Goal: Information Seeking & Learning: Learn about a topic

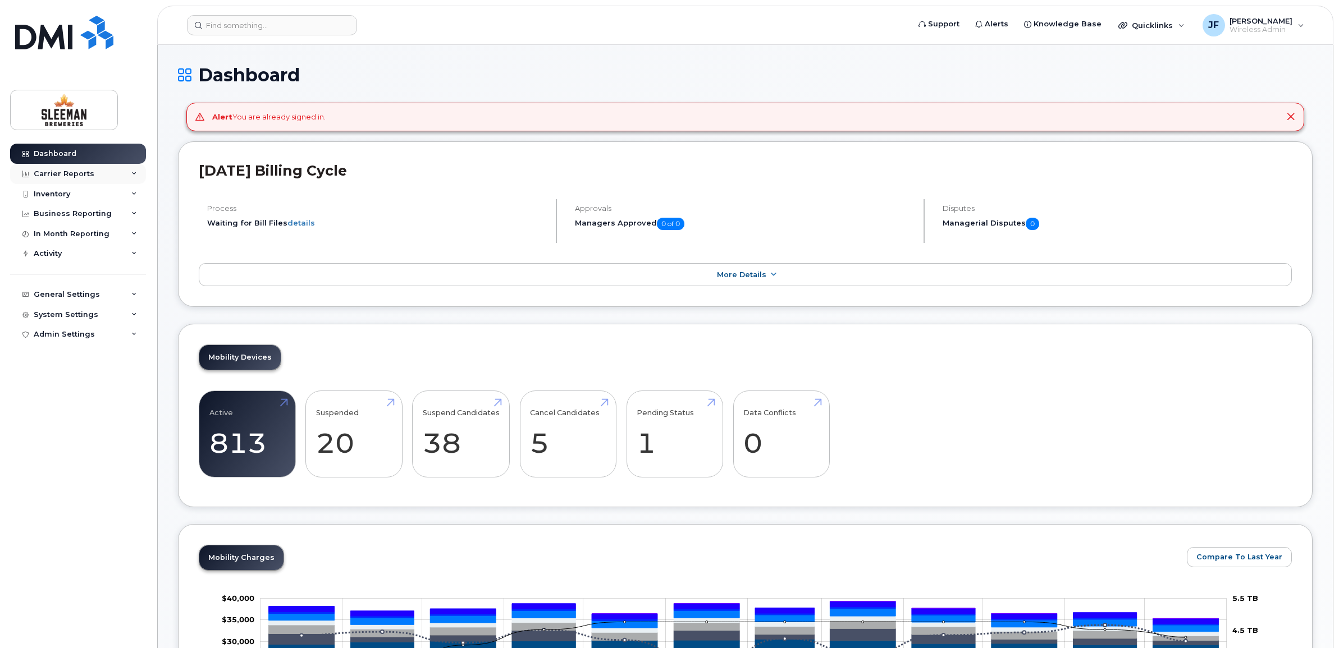
click at [41, 172] on div "Carrier Reports" at bounding box center [64, 174] width 61 height 9
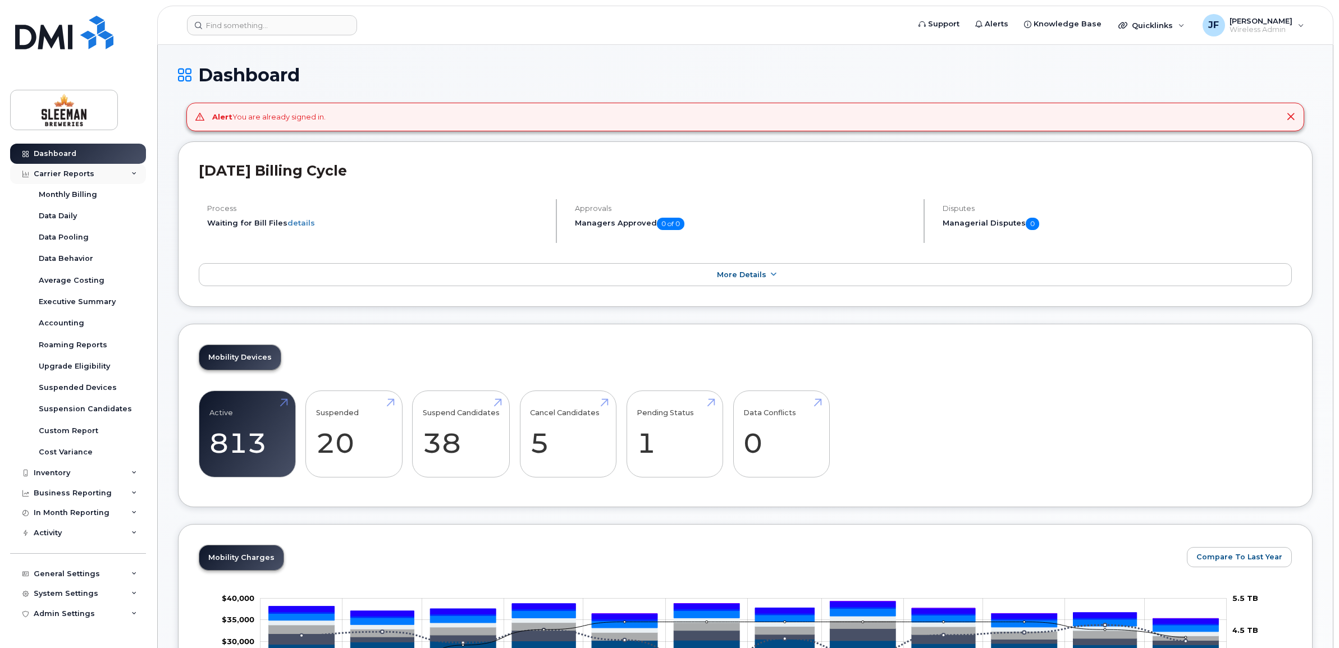
click at [41, 172] on div "Carrier Reports" at bounding box center [64, 174] width 61 height 9
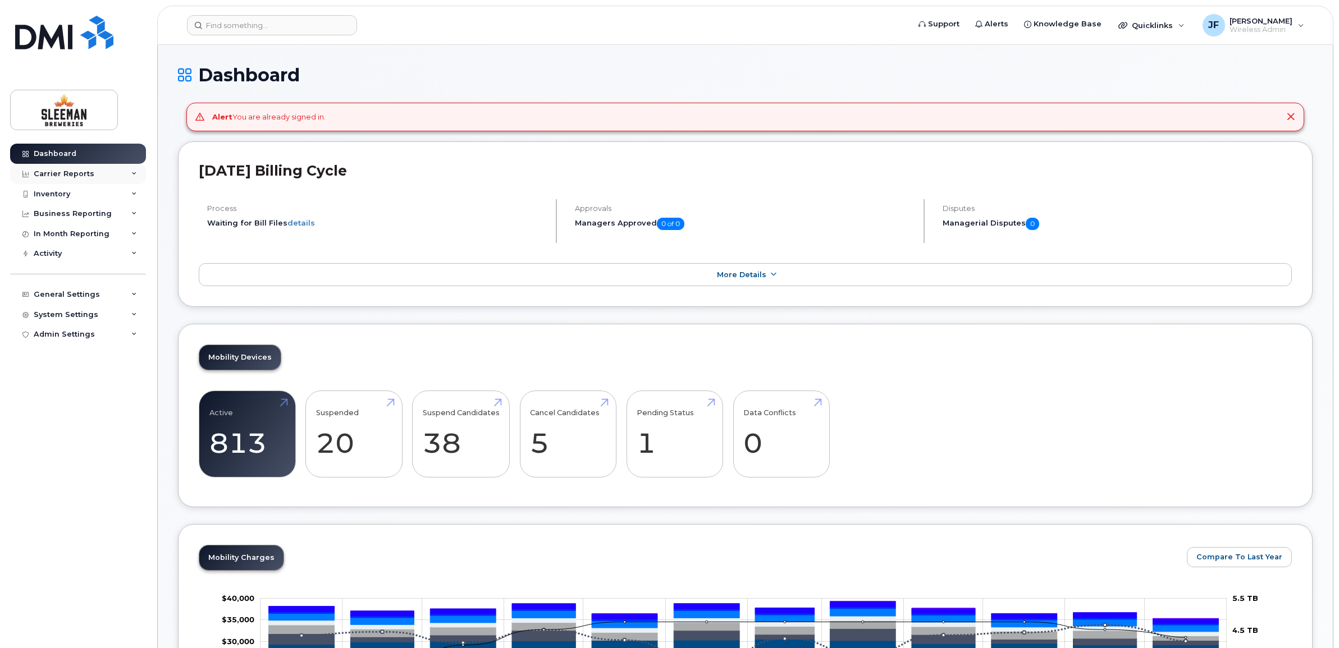
click at [41, 172] on div "Carrier Reports" at bounding box center [64, 174] width 61 height 9
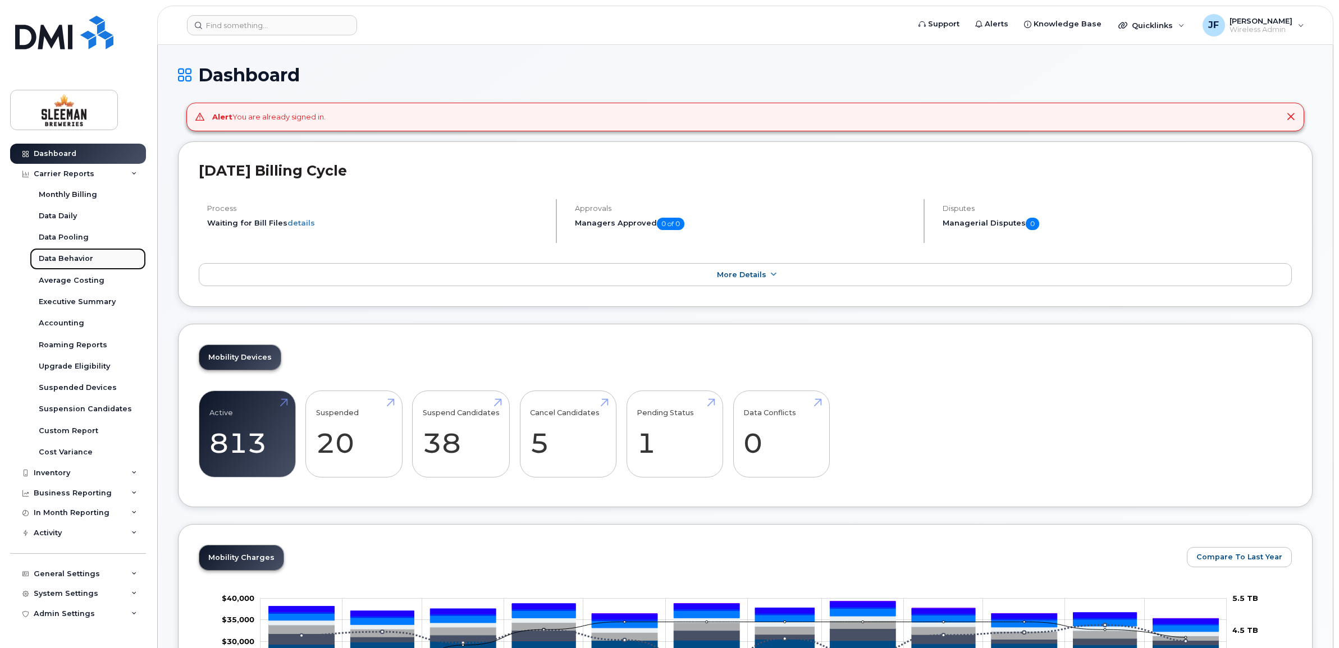
click at [67, 253] on link "Data Behavior" at bounding box center [88, 258] width 116 height 21
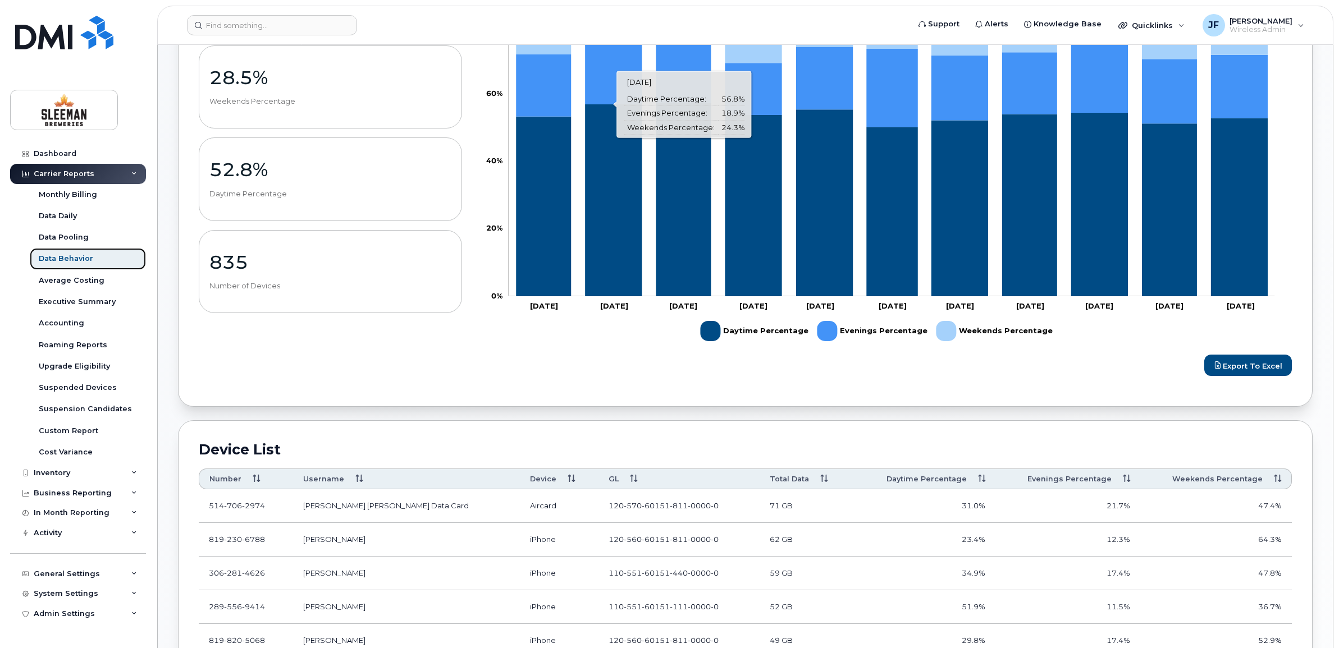
scroll to position [351, 0]
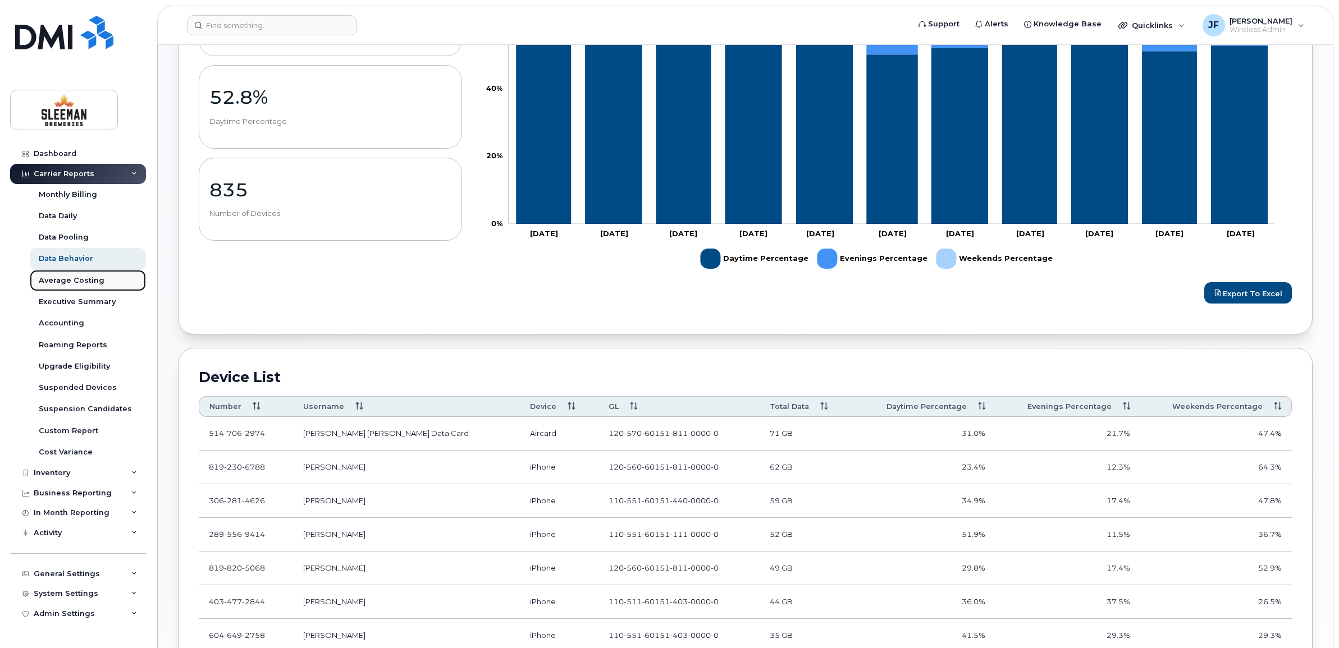
click at [77, 279] on div "Average Costing" at bounding box center [72, 281] width 66 height 10
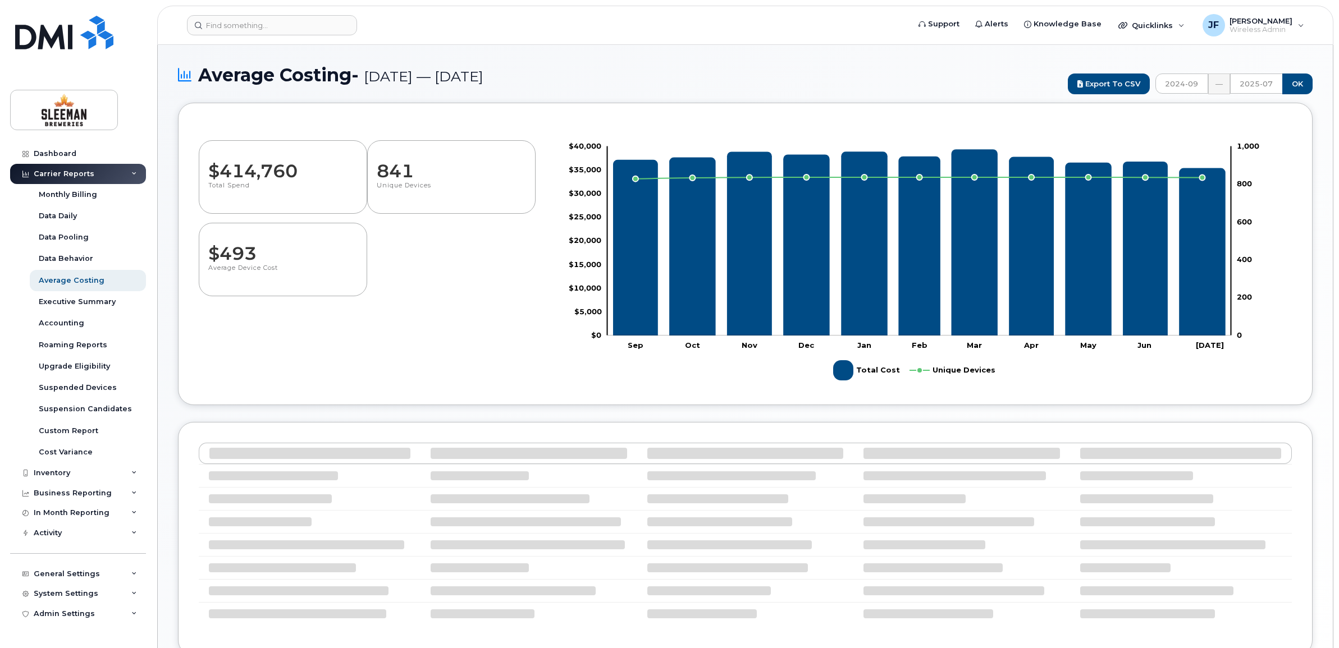
select select "100"
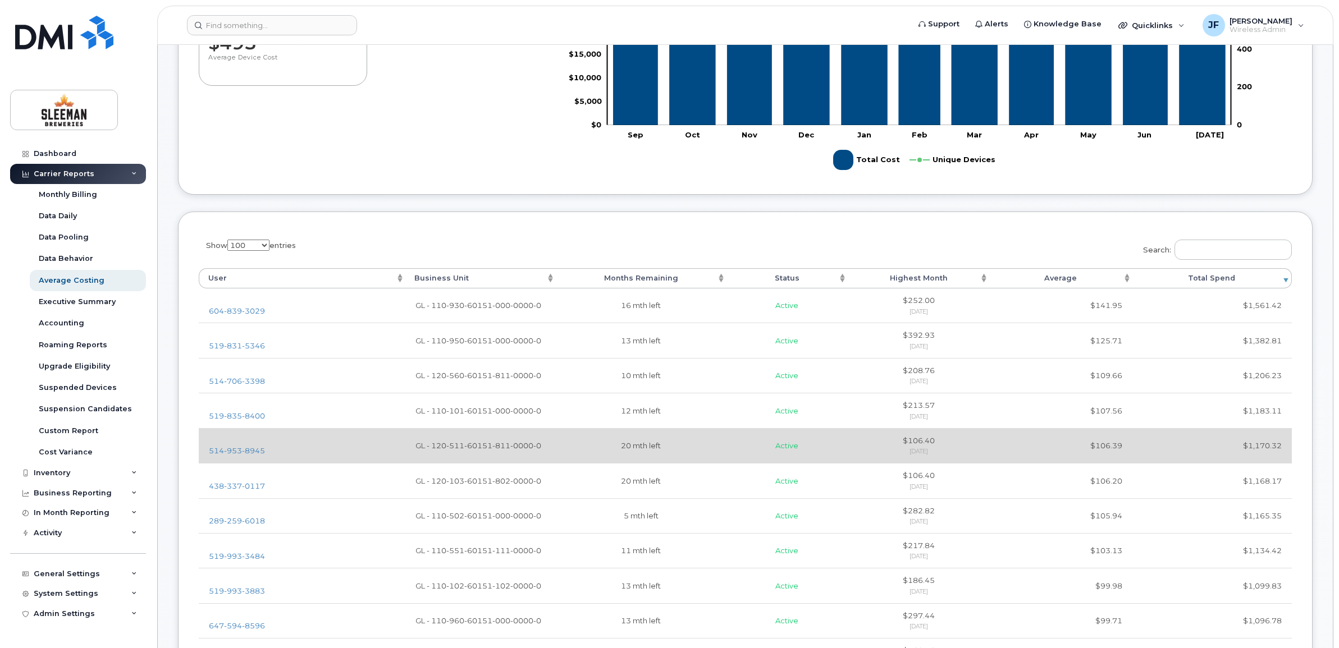
scroll to position [281, 0]
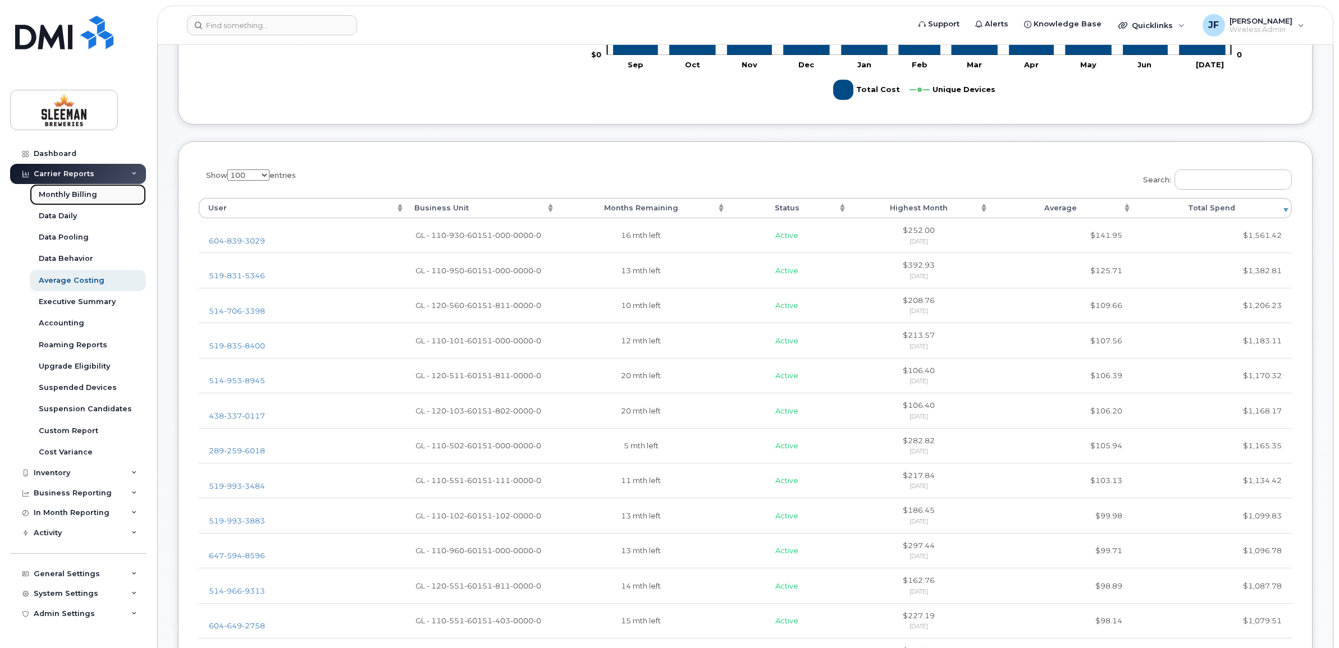
click at [62, 191] on div "Monthly Billing" at bounding box center [68, 195] width 58 height 10
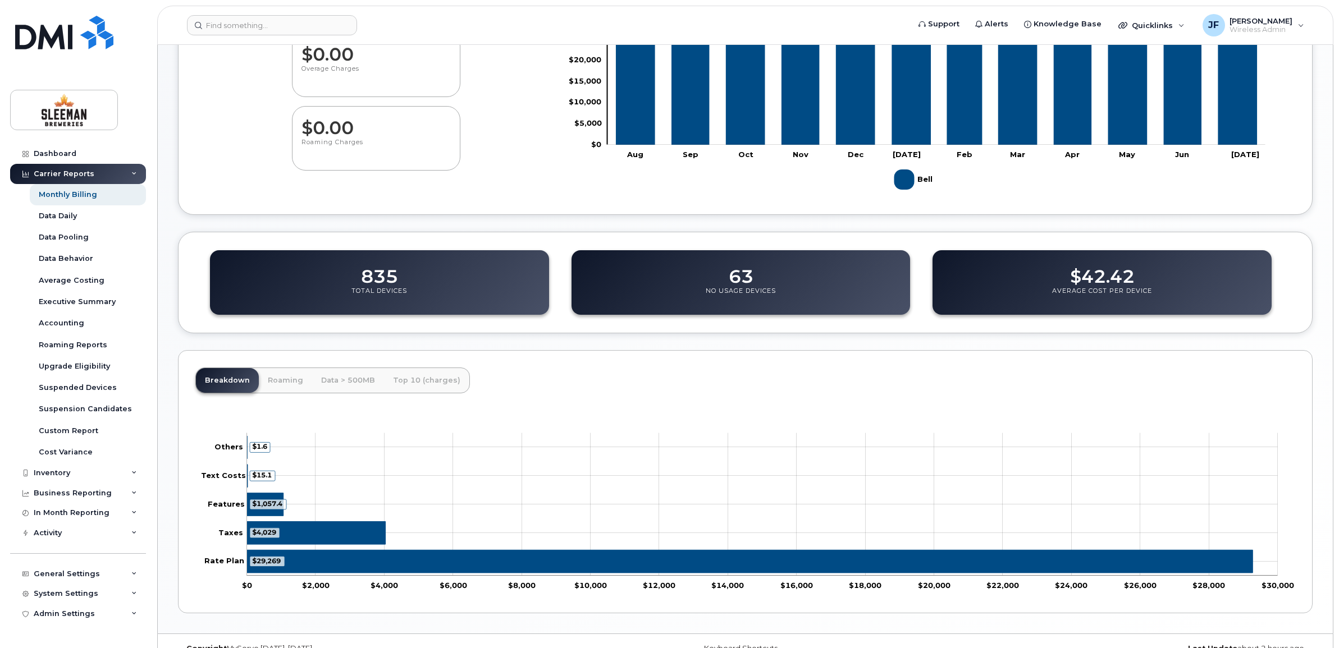
scroll to position [234, 0]
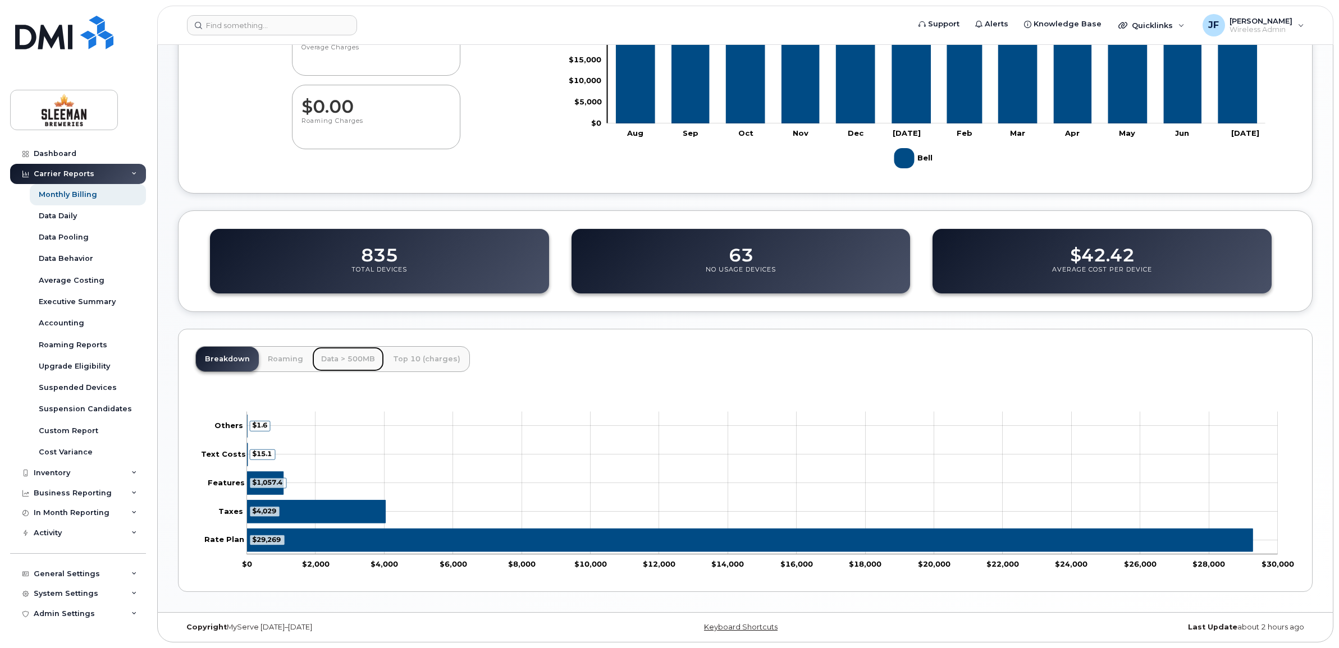
click at [335, 354] on link "Data > 500MB" at bounding box center [348, 359] width 72 height 25
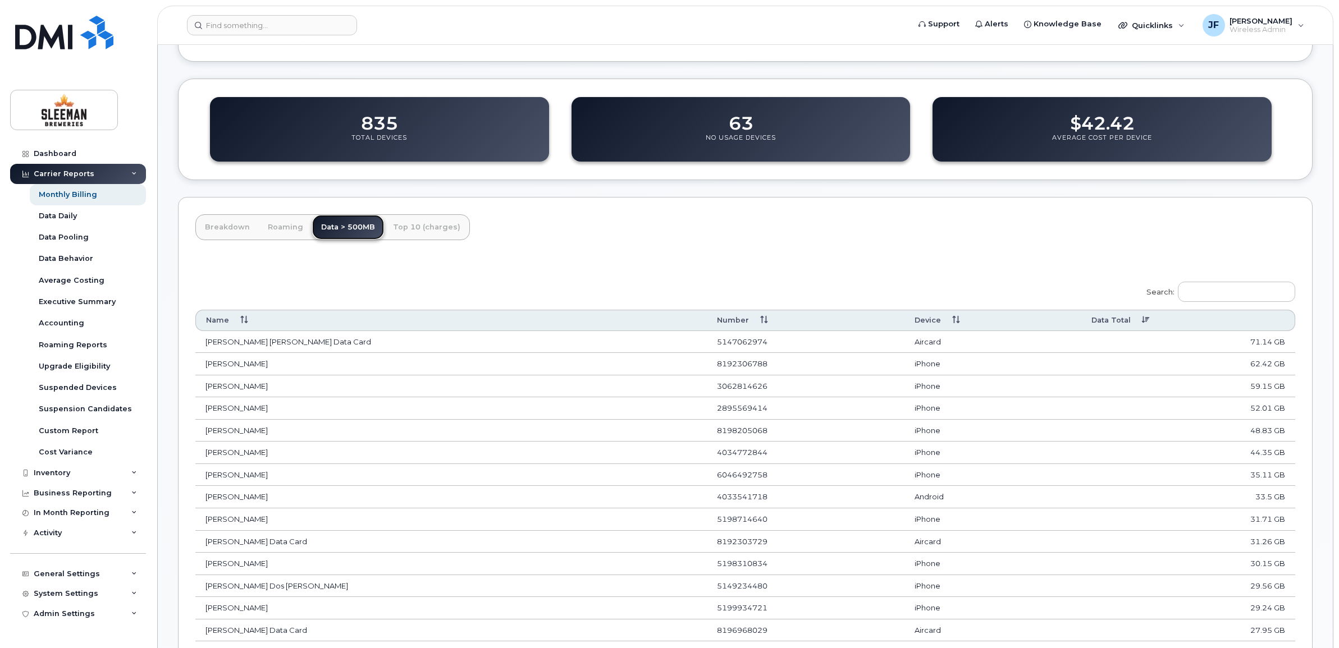
scroll to position [304, 0]
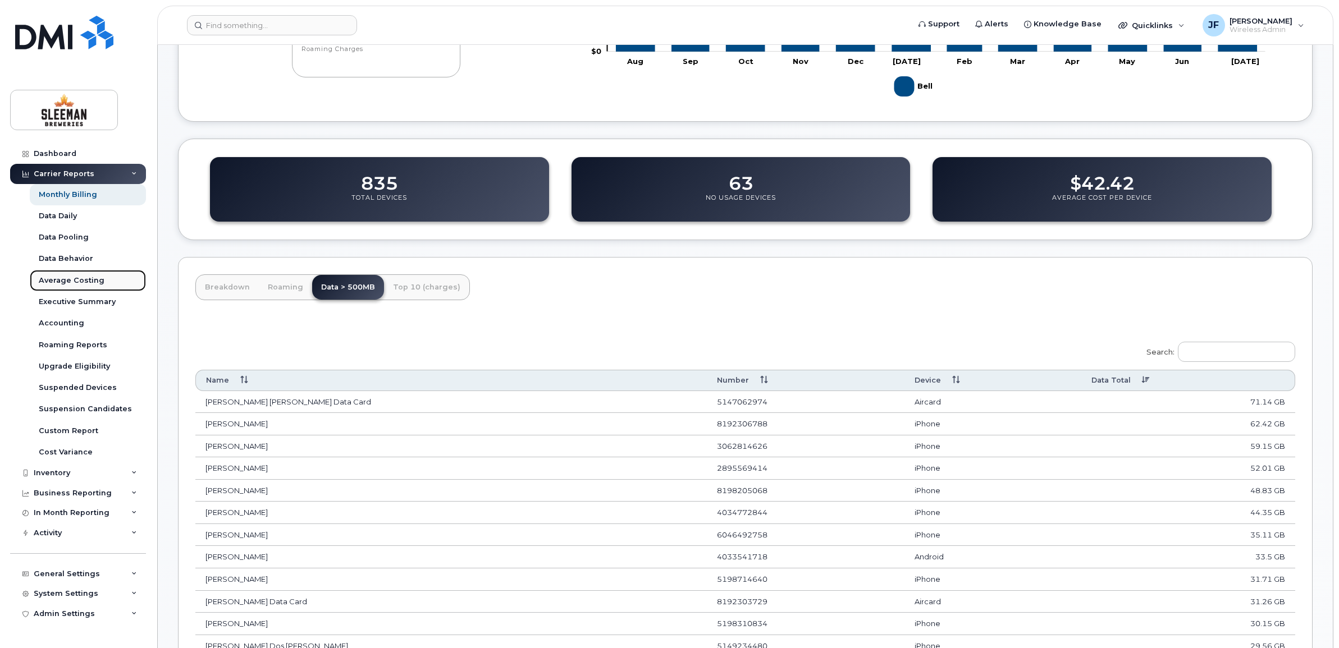
click at [69, 279] on div "Average Costing" at bounding box center [72, 281] width 66 height 10
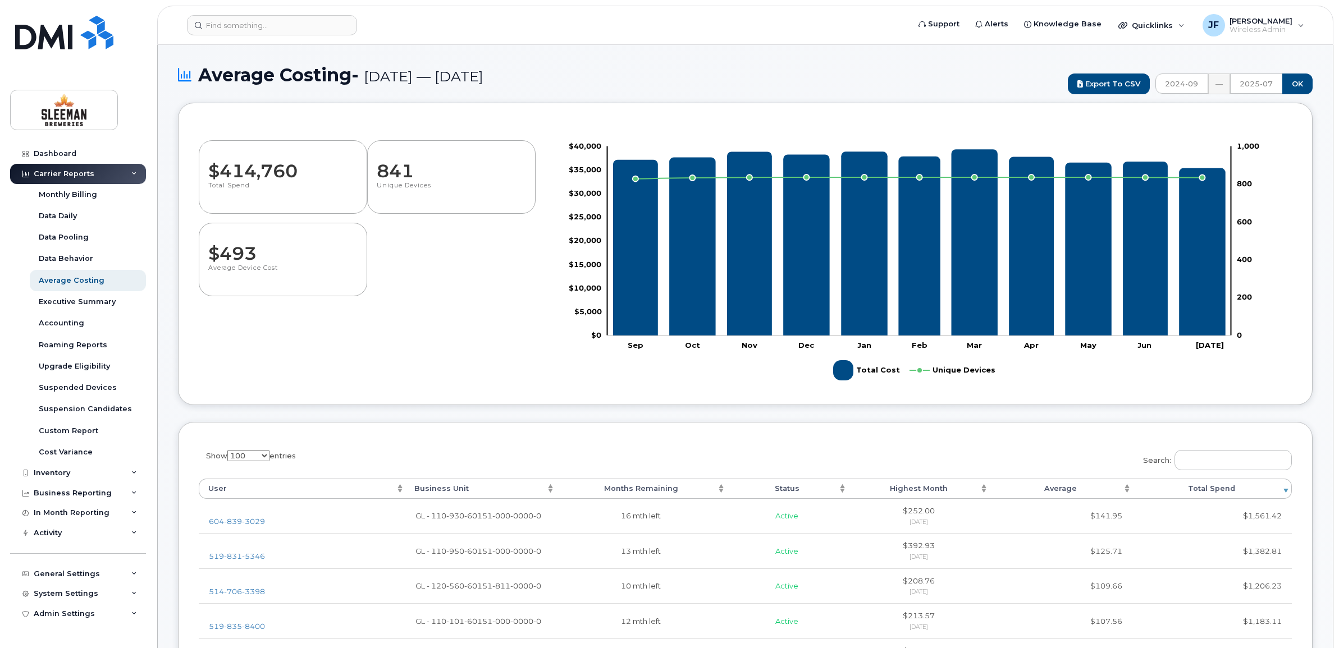
select select "100"
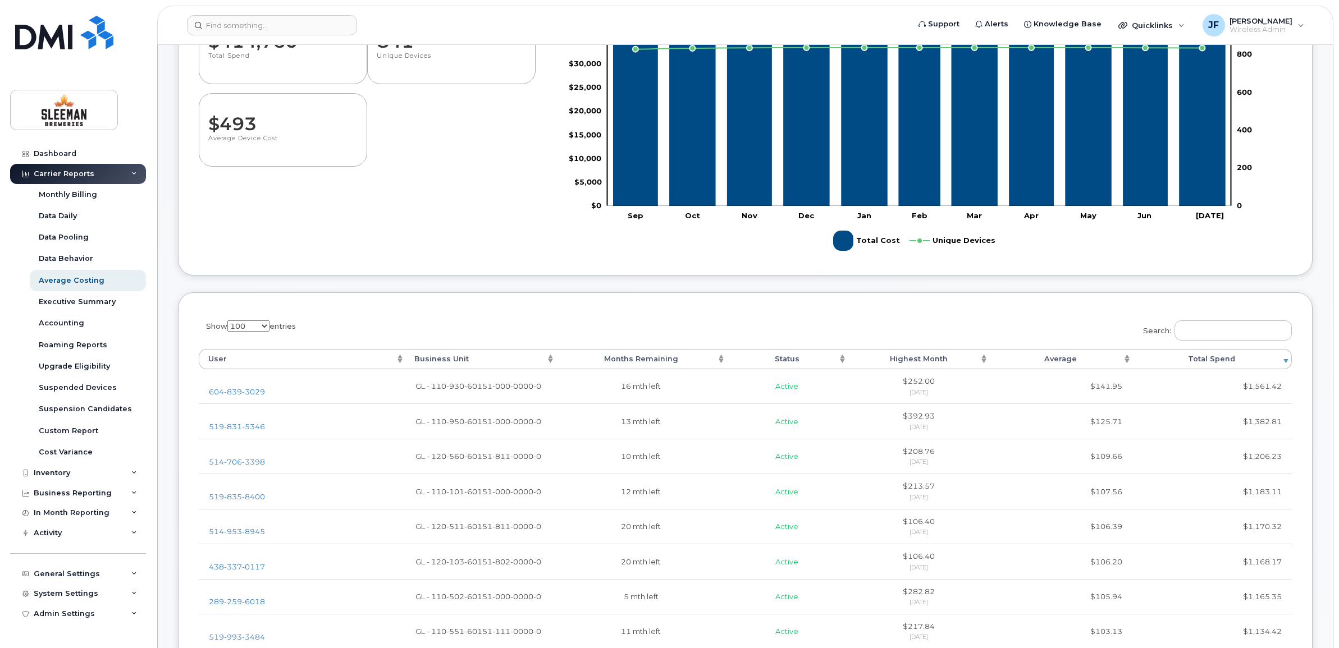
scroll to position [140, 0]
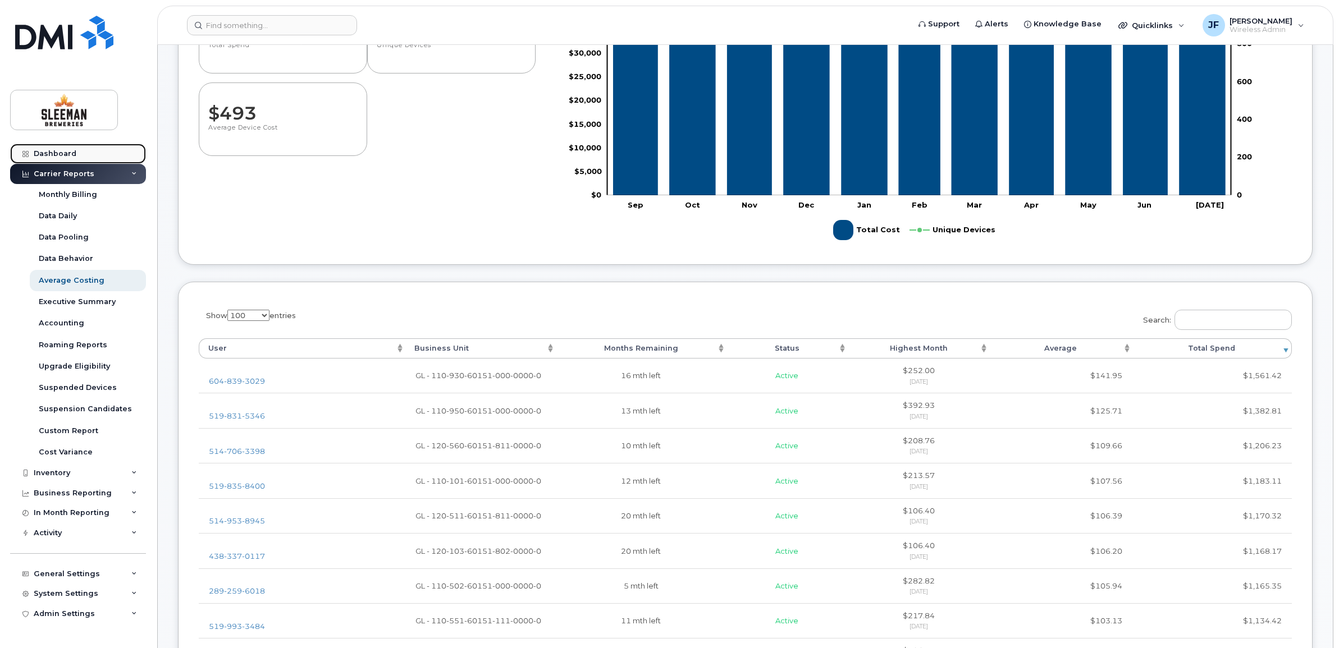
click at [60, 152] on div "Dashboard" at bounding box center [55, 153] width 43 height 9
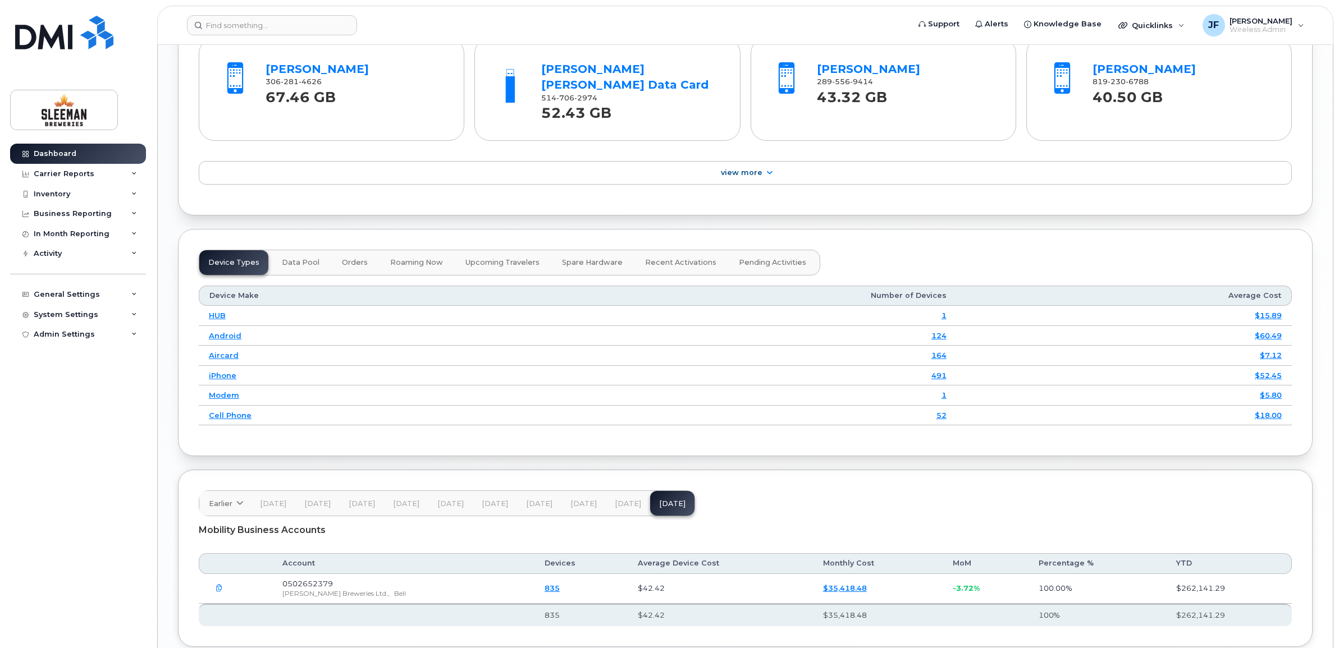
scroll to position [1246, 0]
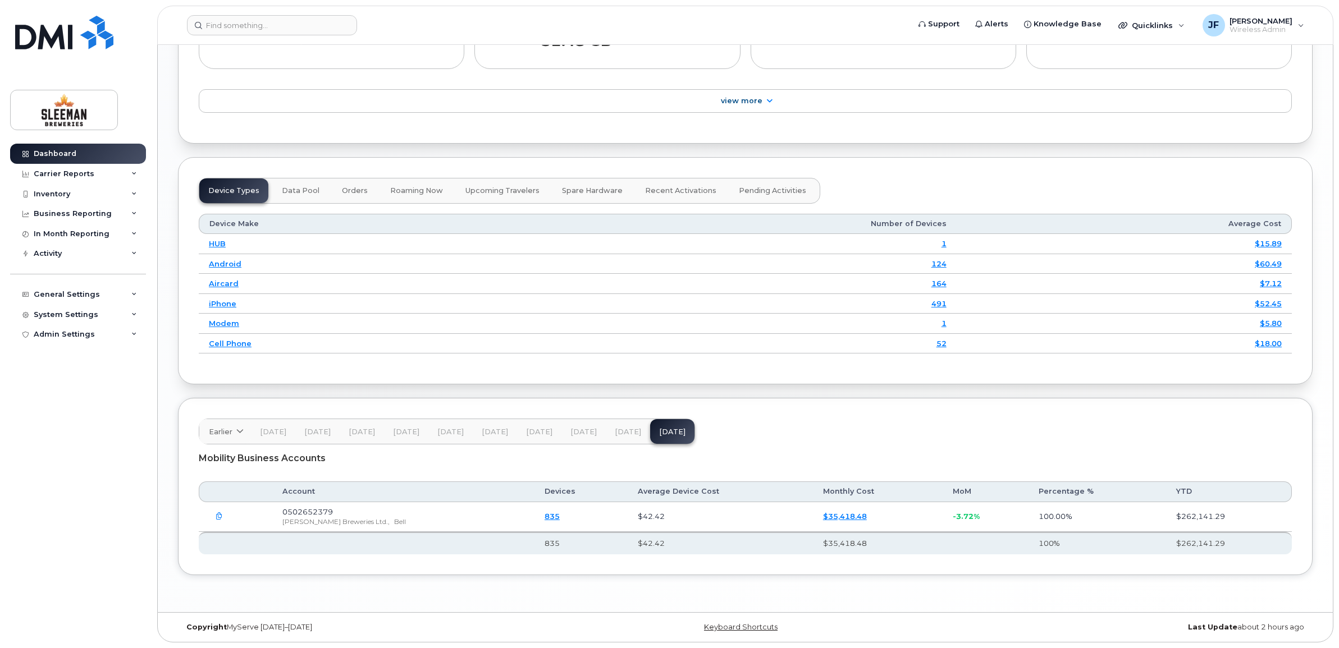
click at [304, 513] on span "0502652379" at bounding box center [307, 511] width 51 height 9
click at [823, 512] on link "$35,418.48" at bounding box center [845, 516] width 44 height 9
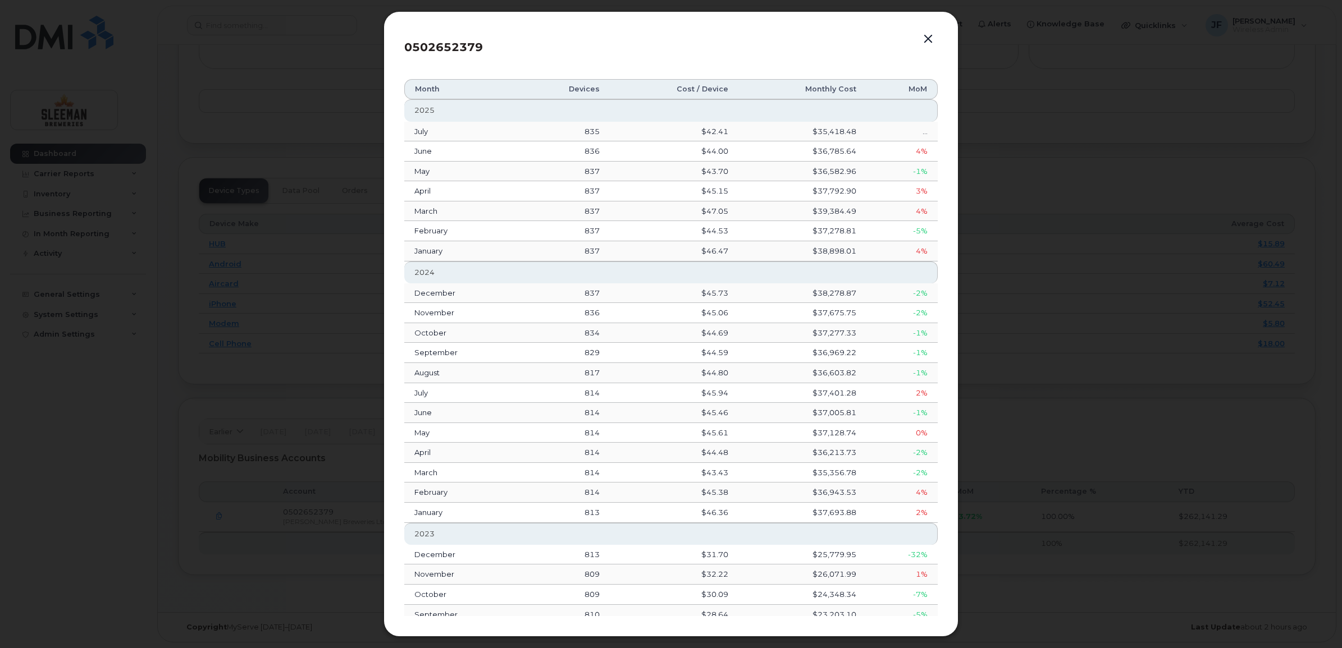
click at [928, 39] on button "button" at bounding box center [928, 39] width 17 height 16
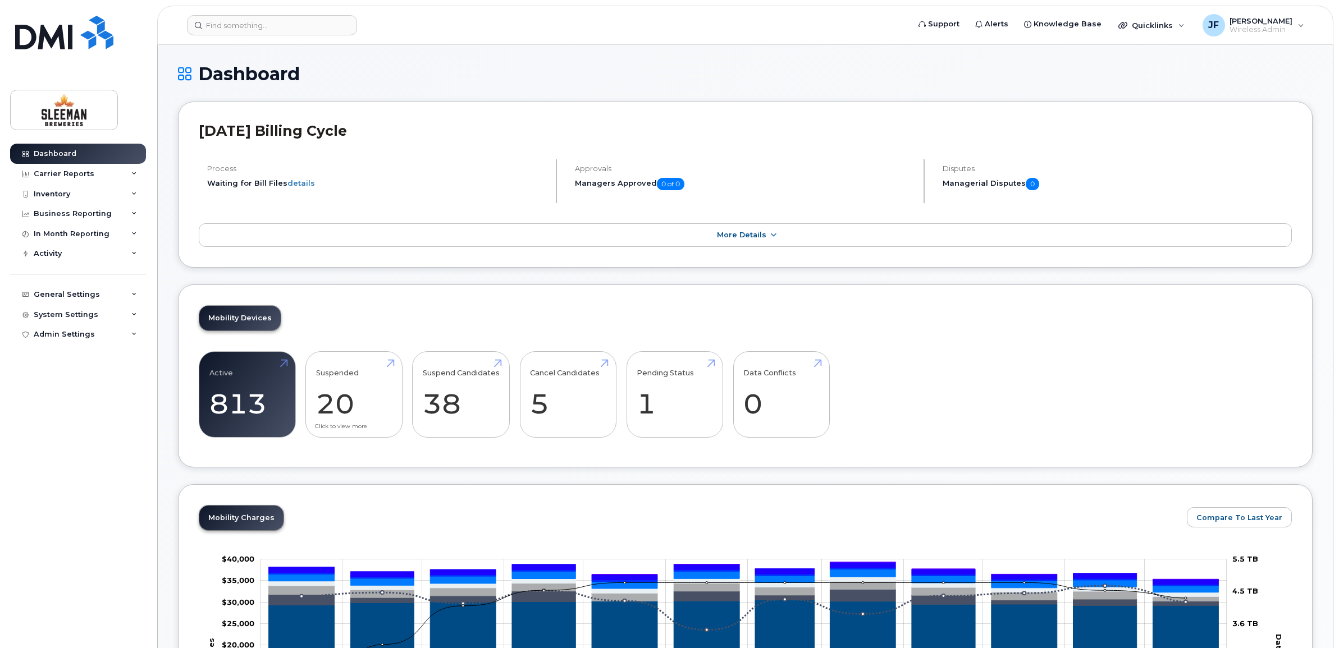
scroll to position [0, 0]
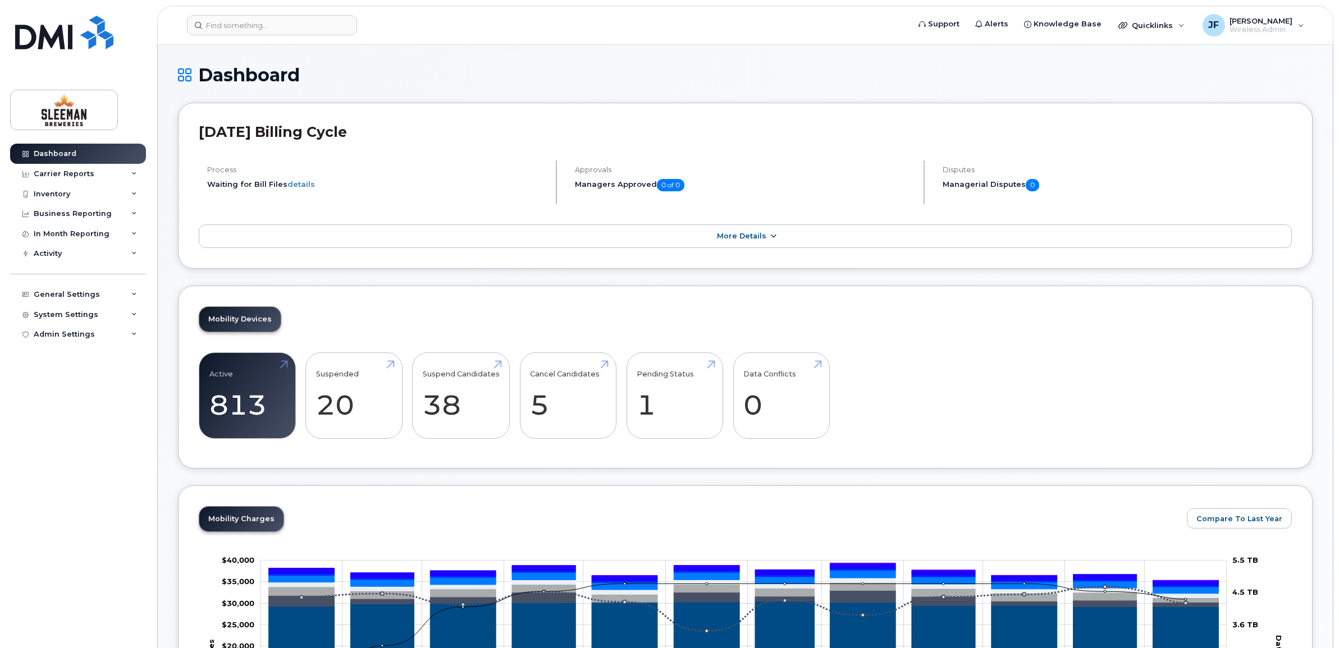
click at [737, 237] on span "More Details" at bounding box center [741, 236] width 49 height 8
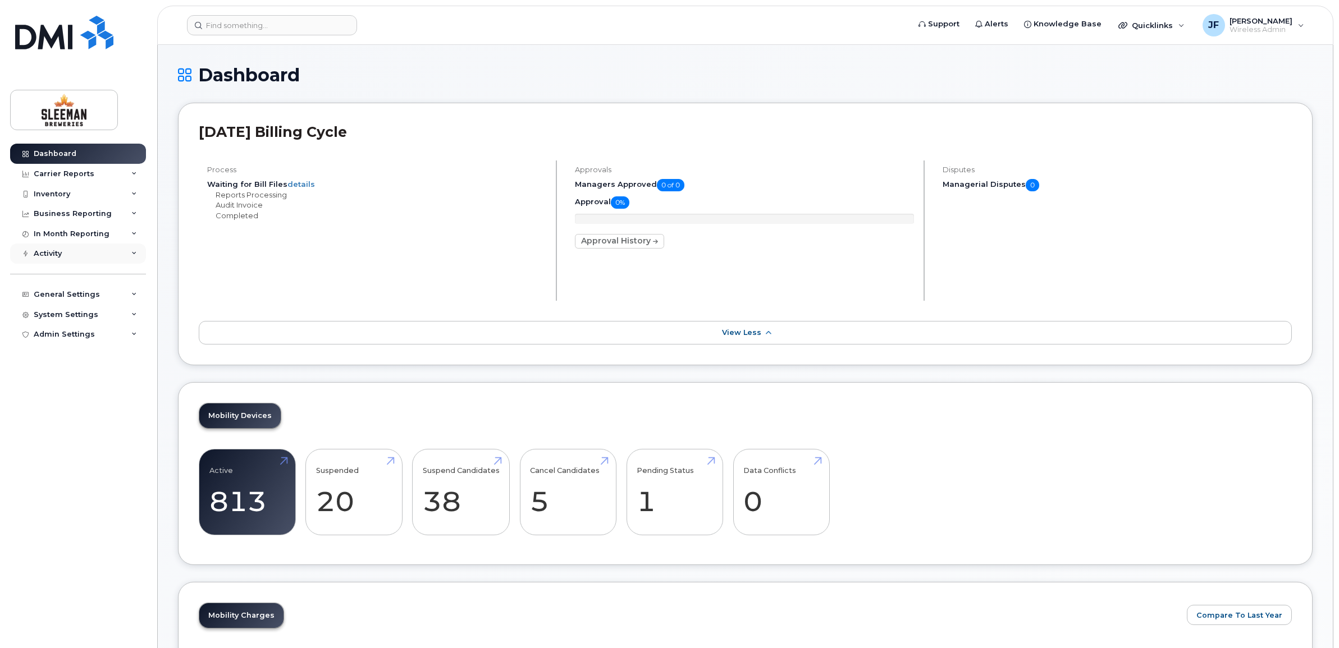
click at [135, 257] on icon at bounding box center [134, 254] width 6 height 6
click at [136, 240] on div "In Month Reporting" at bounding box center [78, 234] width 136 height 20
click at [57, 248] on link "Data Usage" at bounding box center [88, 254] width 116 height 21
click at [48, 256] on div "Data Usage" at bounding box center [61, 254] width 45 height 10
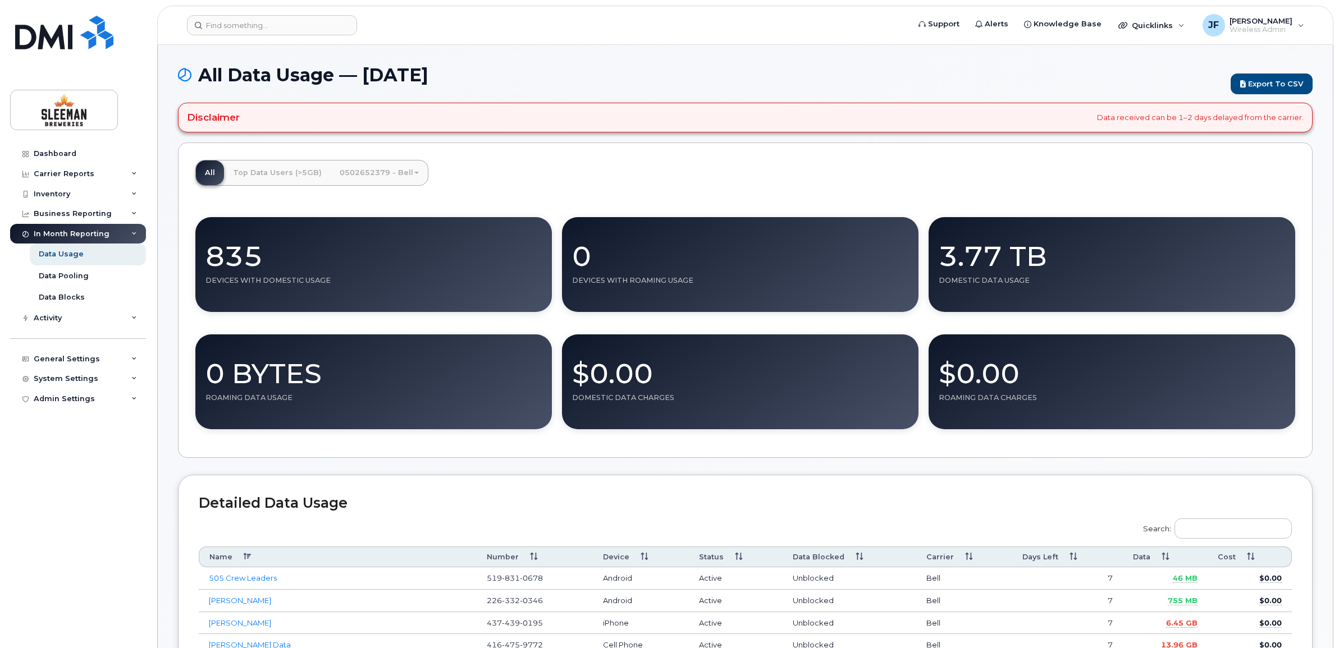
click at [368, 175] on link "0502652379 - Bell" at bounding box center [379, 173] width 97 height 25
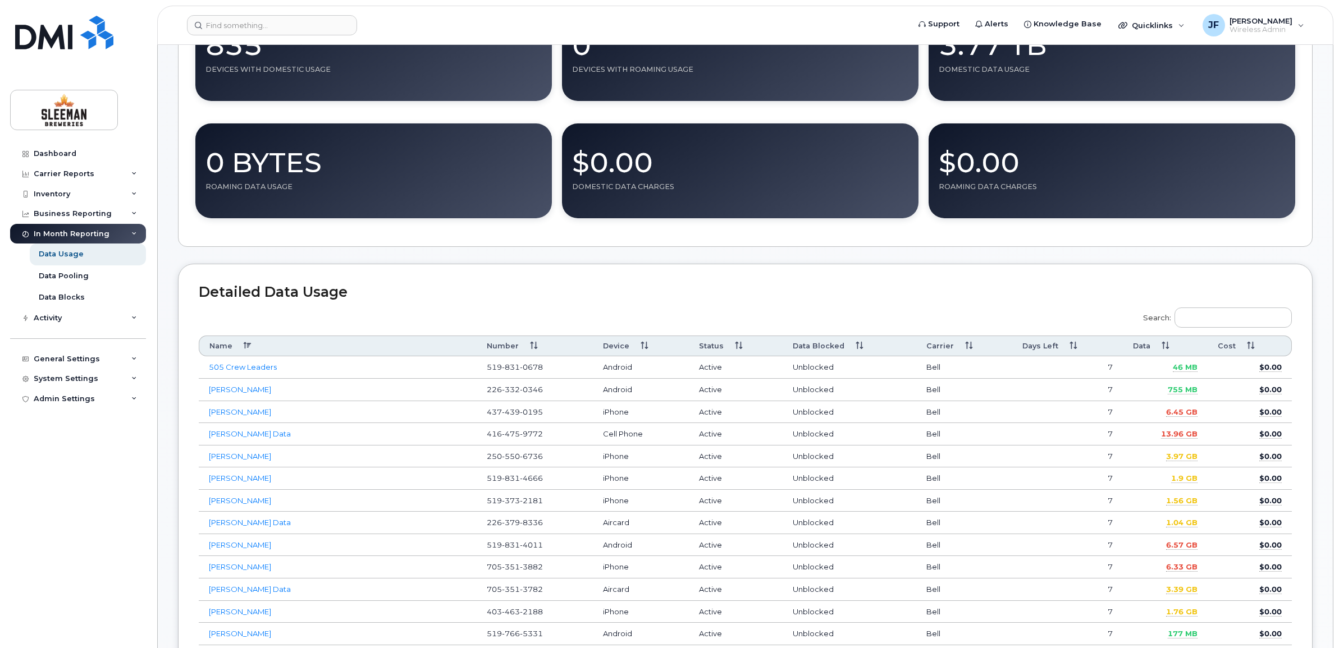
scroll to position [211, 0]
click at [1163, 347] on th "Data" at bounding box center [1165, 346] width 85 height 21
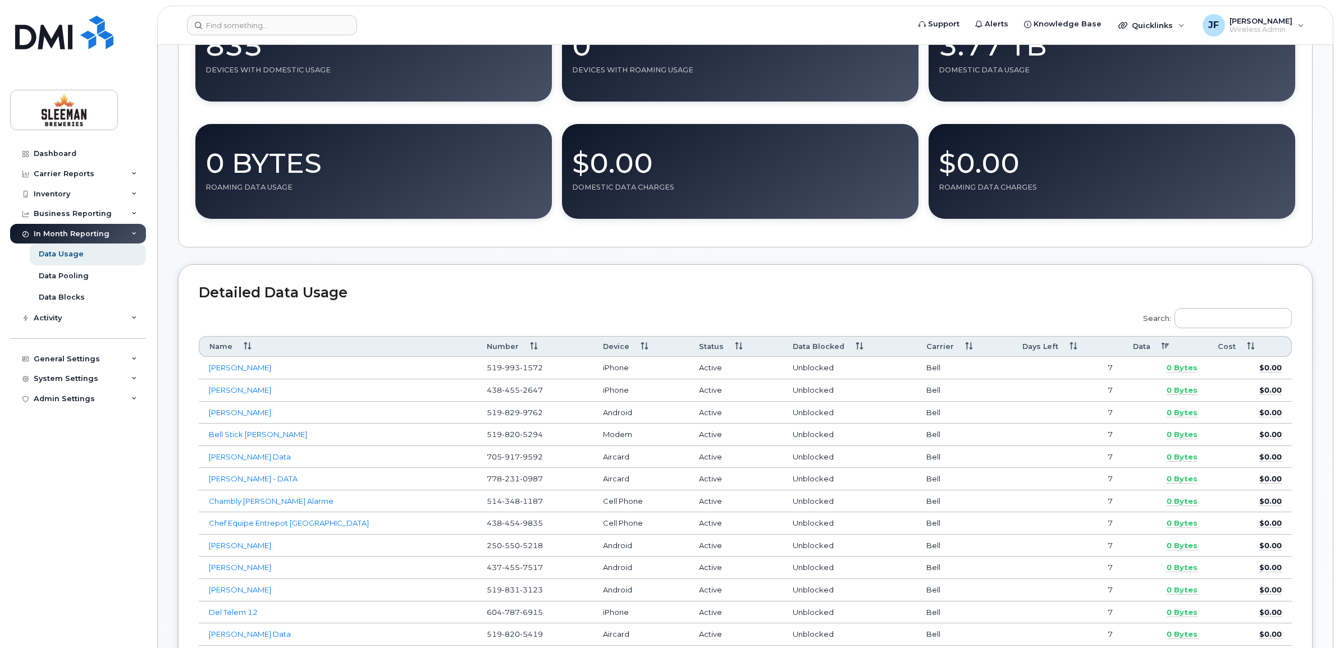
click at [1159, 344] on th "Data" at bounding box center [1165, 346] width 85 height 21
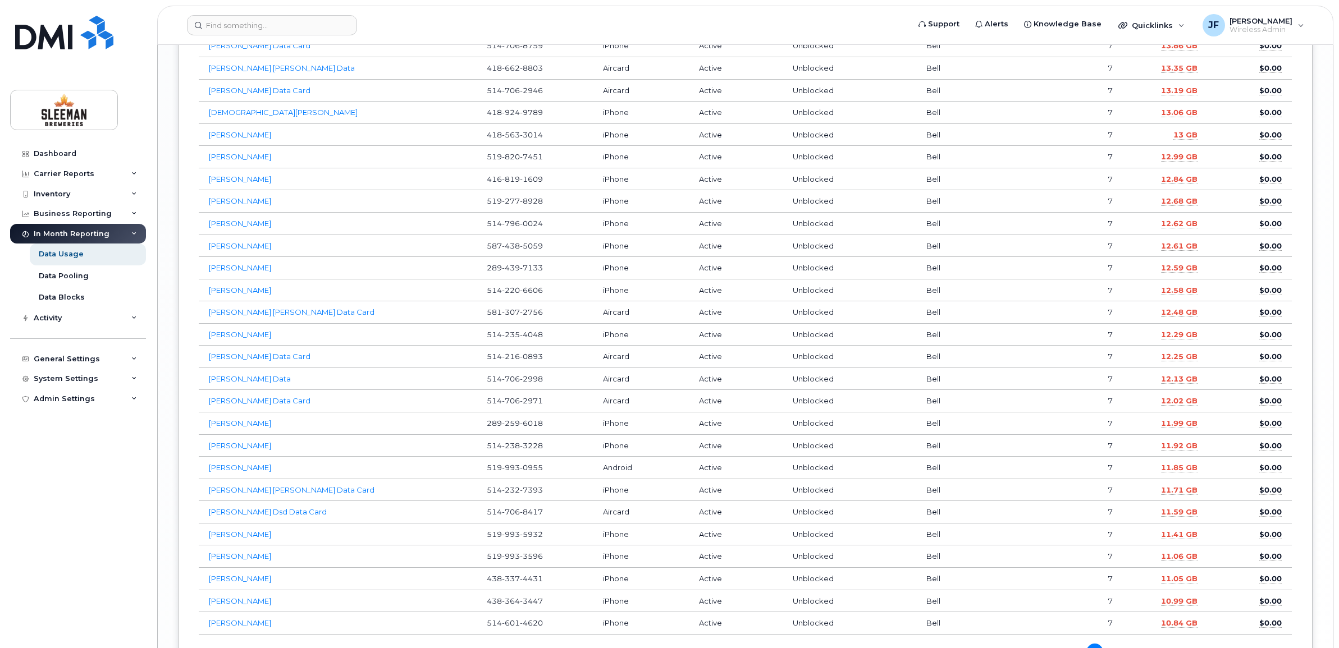
scroll to position [2285, 0]
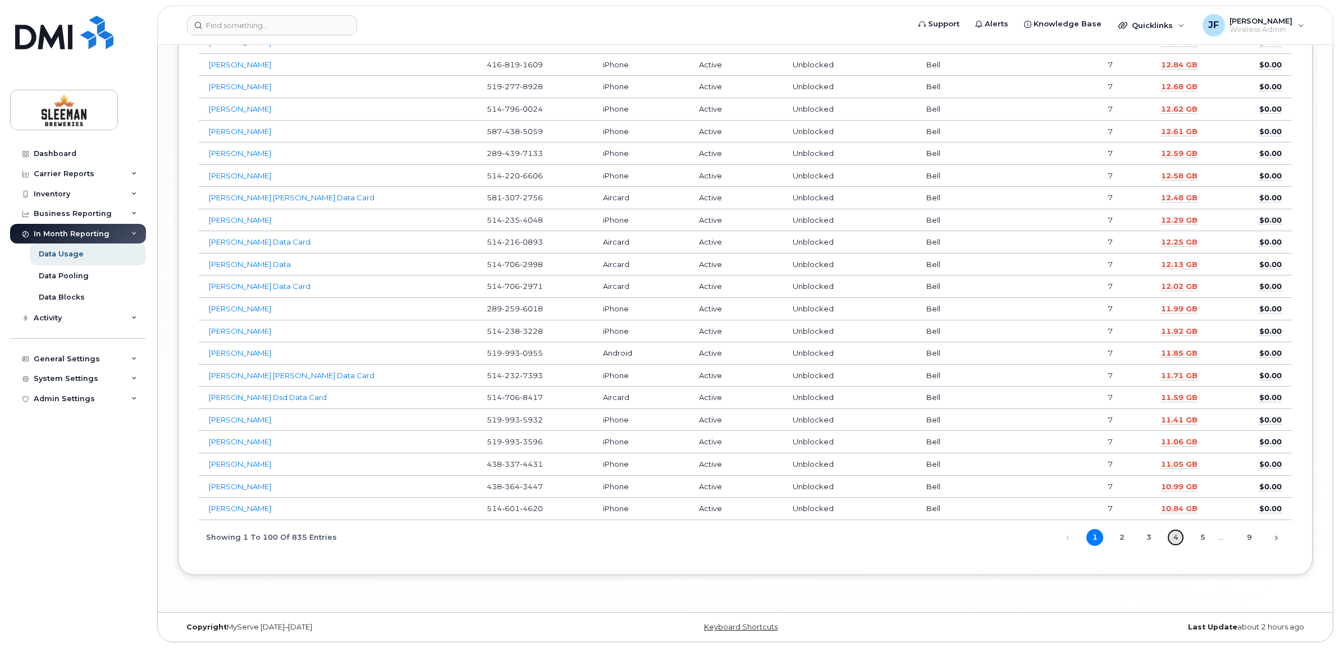
click at [1168, 534] on link "4" at bounding box center [1175, 537] width 17 height 17
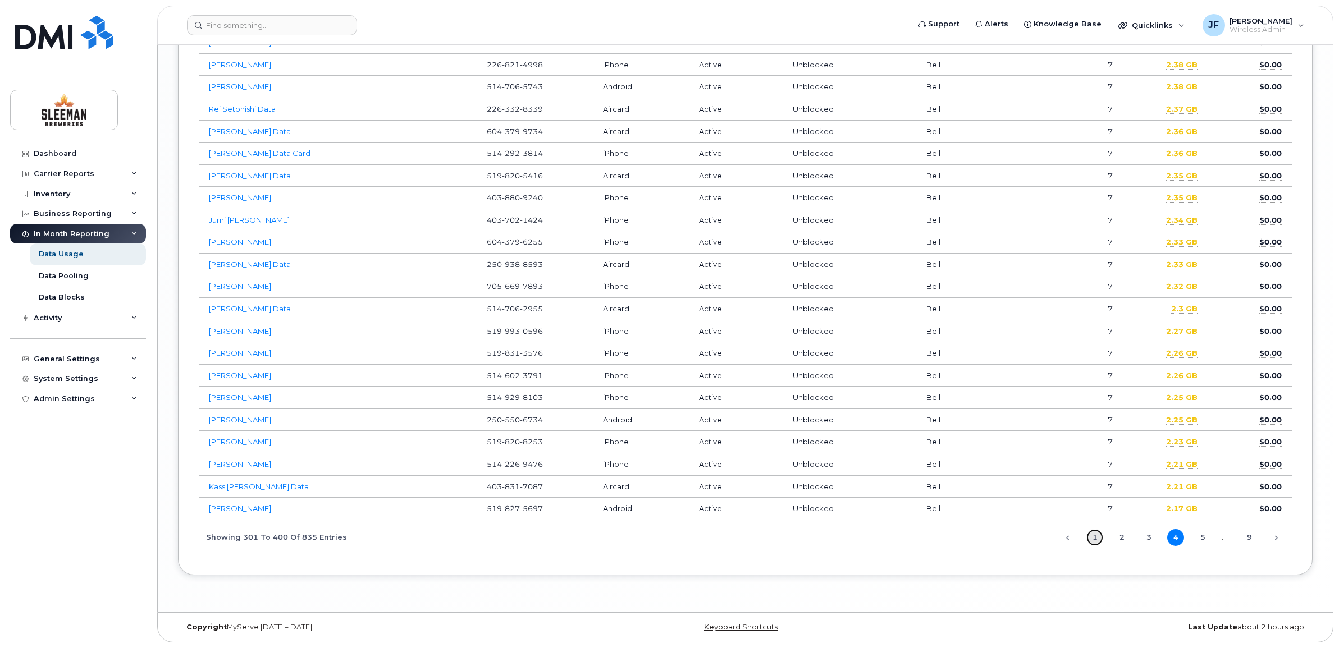
click at [1096, 542] on link "1" at bounding box center [1094, 537] width 17 height 17
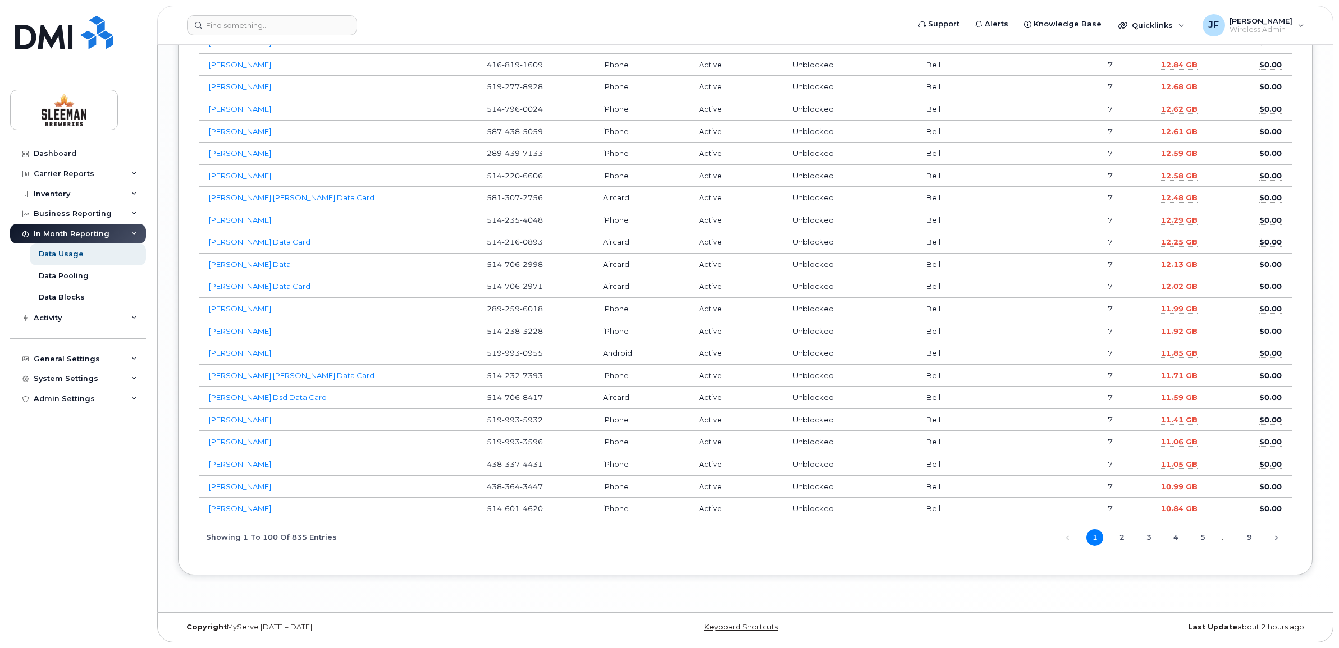
click at [1110, 536] on span "1 2 3 4 5 … 9" at bounding box center [1166, 537] width 181 height 9
click at [1118, 536] on link "2" at bounding box center [1121, 537] width 17 height 17
click at [1157, 534] on span "1 2 3 4 5 … 9" at bounding box center [1166, 537] width 181 height 9
click at [1154, 537] on link "3" at bounding box center [1148, 537] width 17 height 17
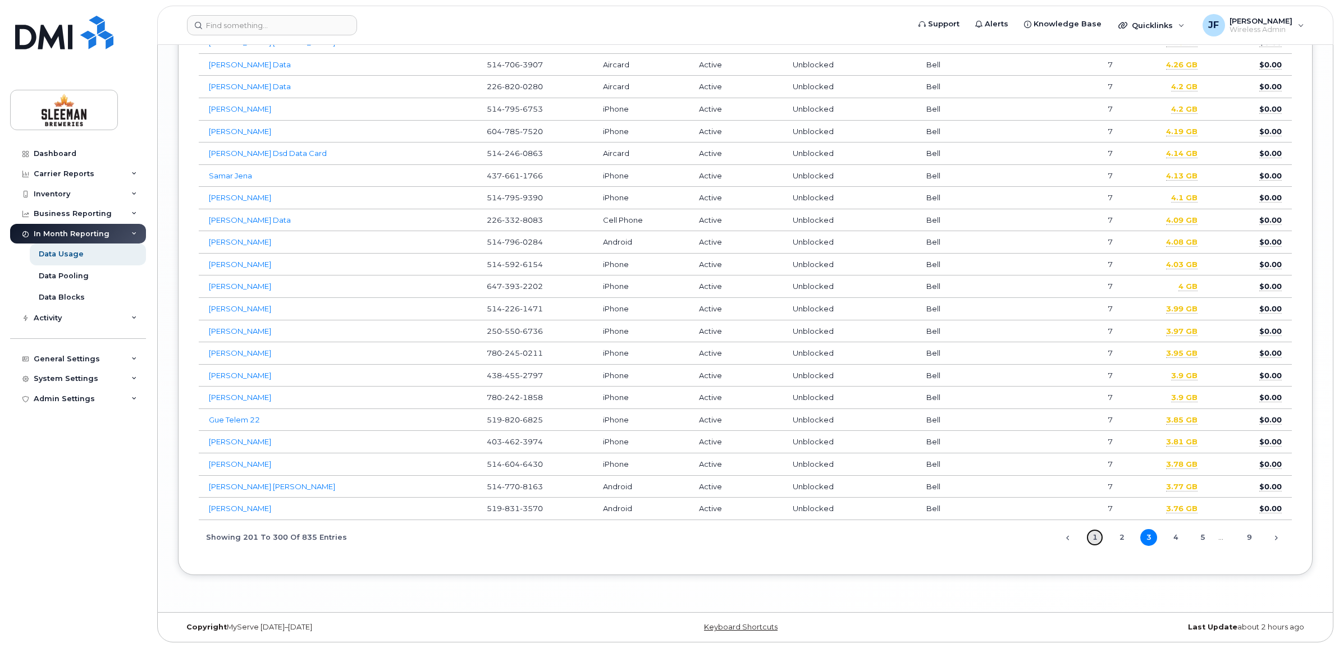
click at [1099, 533] on link "1" at bounding box center [1094, 537] width 17 height 17
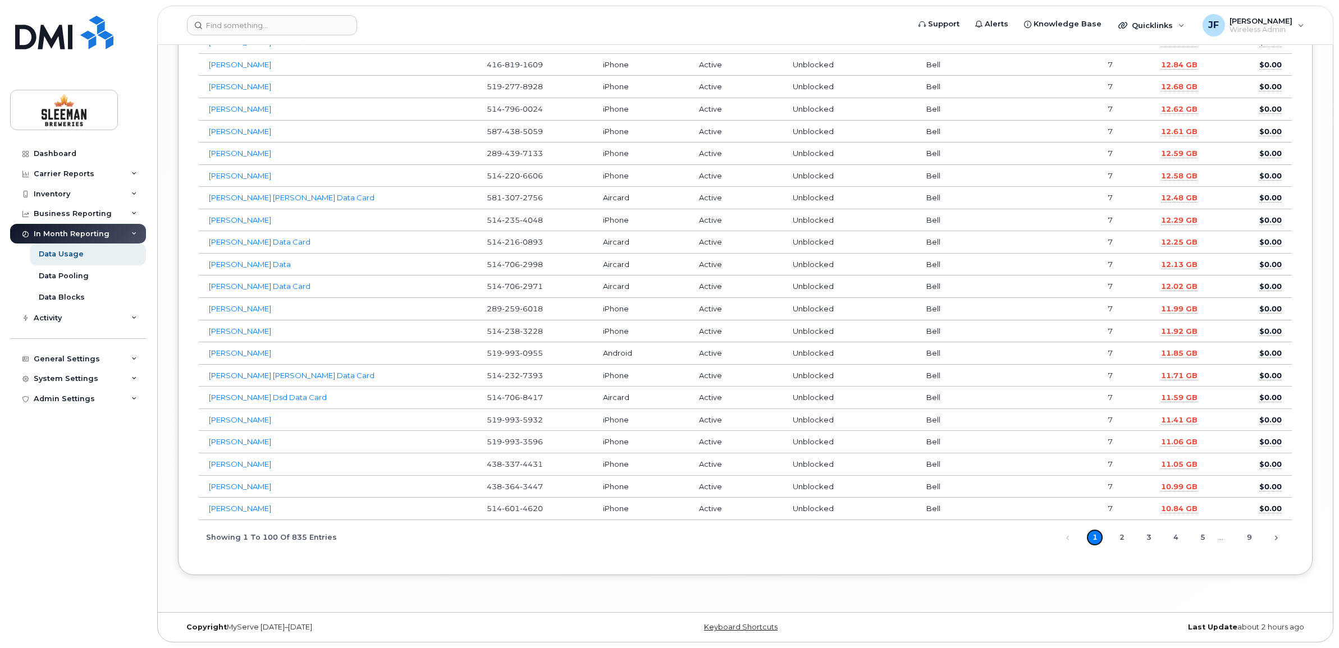
click at [1097, 537] on link "1" at bounding box center [1094, 537] width 17 height 17
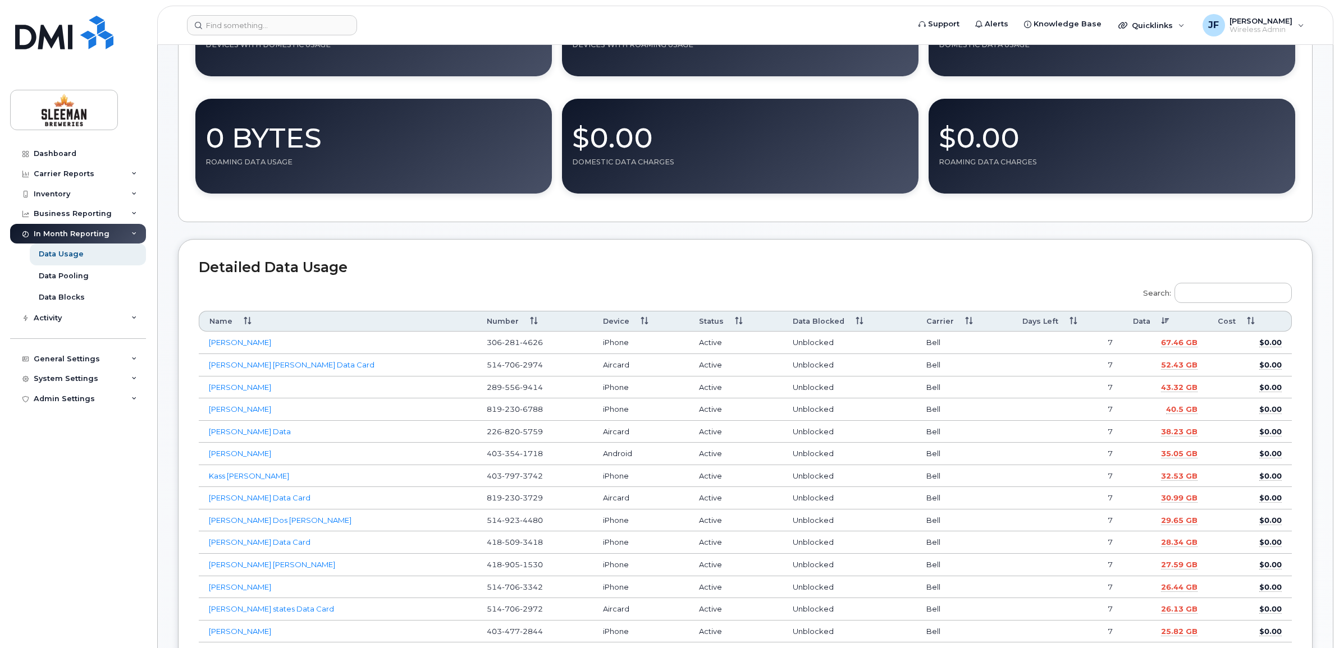
scroll to position [180, 0]
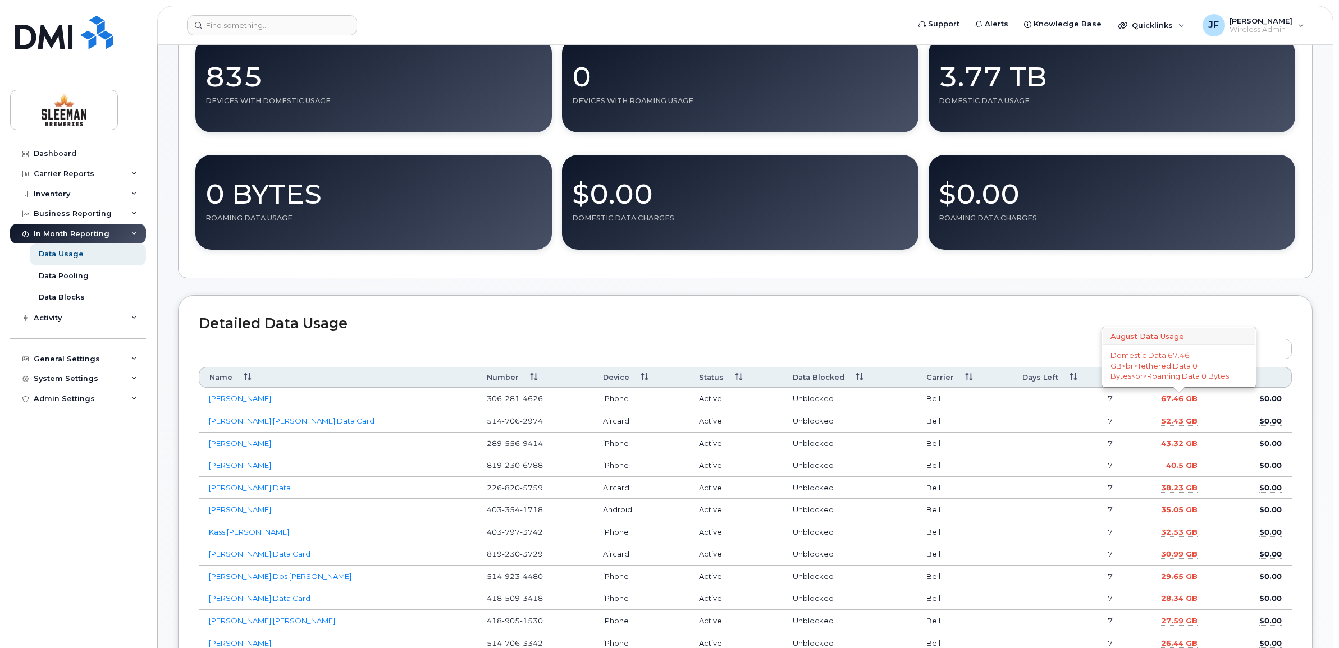
click at [1179, 400] on span "67.46 GB" at bounding box center [1179, 399] width 36 height 10
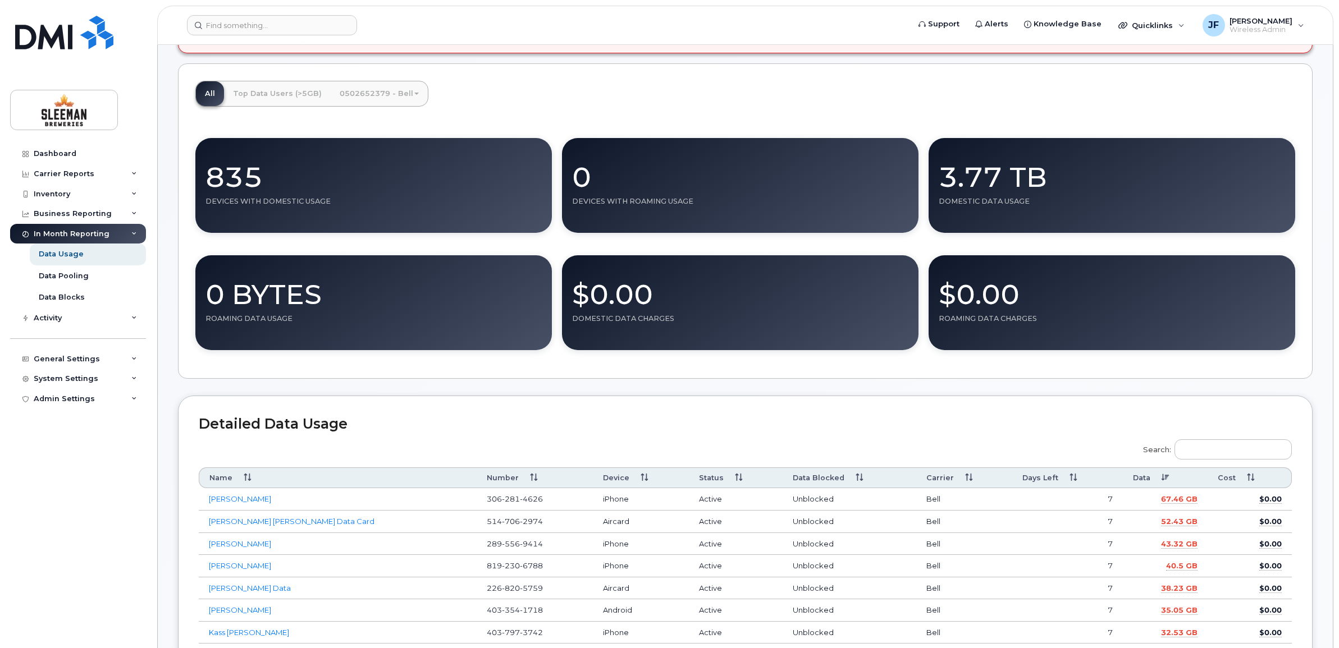
scroll to position [0, 0]
